Goal: Task Accomplishment & Management: Manage account settings

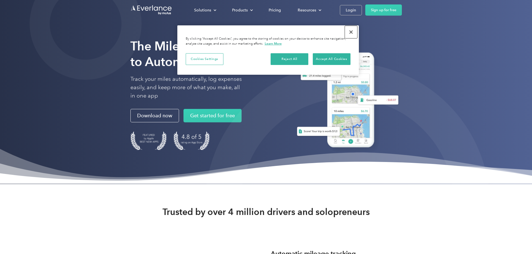
click at [350, 32] on button "Close" at bounding box center [351, 32] width 12 height 12
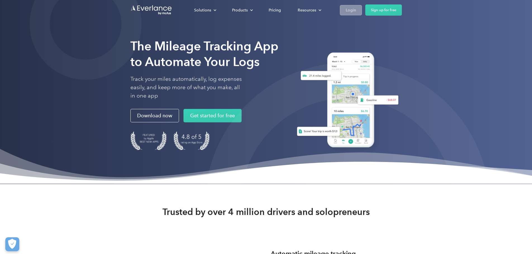
click at [356, 12] on div "Login" at bounding box center [351, 10] width 10 height 7
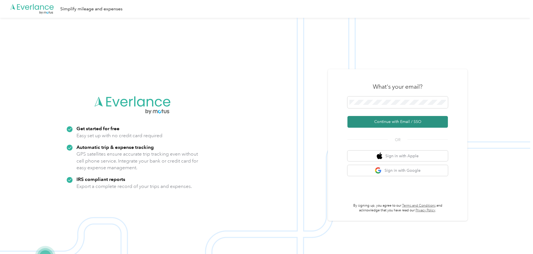
click at [393, 120] on button "Continue with Email / SSO" at bounding box center [398, 122] width 101 height 12
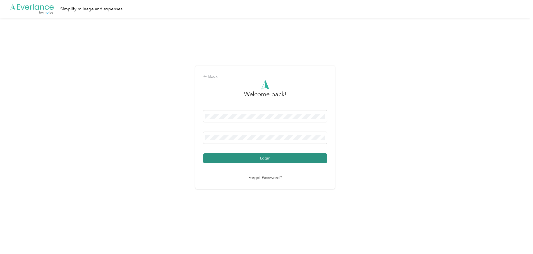
click at [281, 156] on button "Login" at bounding box center [265, 159] width 124 height 10
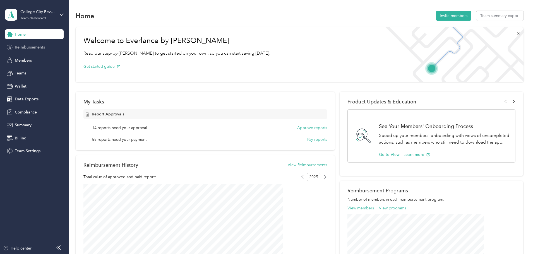
click at [23, 45] on span "Reimbursements" at bounding box center [30, 47] width 30 height 6
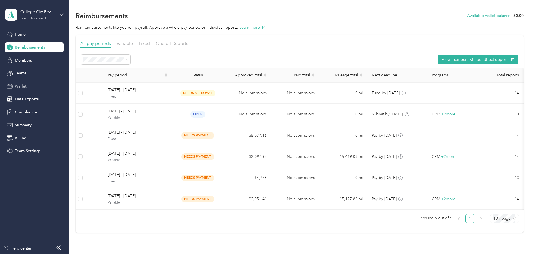
click at [21, 84] on span "Wallet" at bounding box center [21, 86] width 12 height 6
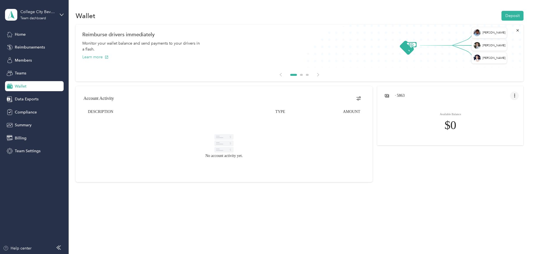
click at [513, 95] on icon "open account menu" at bounding box center [515, 96] width 4 height 4
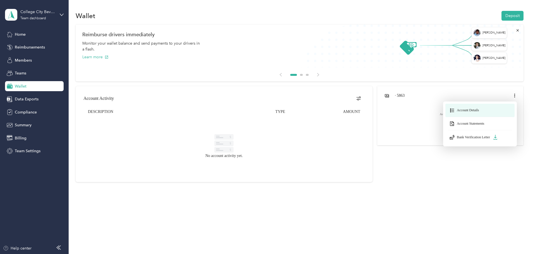
click at [457, 109] on span "Account Details" at bounding box center [468, 110] width 22 height 4
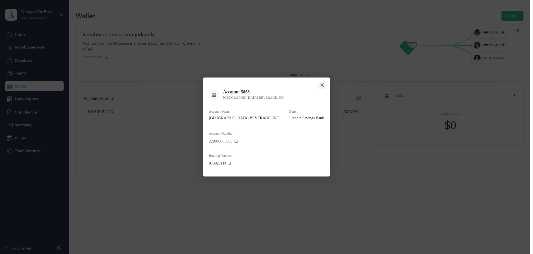
click at [323, 84] on icon "close dialog" at bounding box center [322, 84] width 3 height 3
